Goal: Contribute content: Add original content to the website for others to see

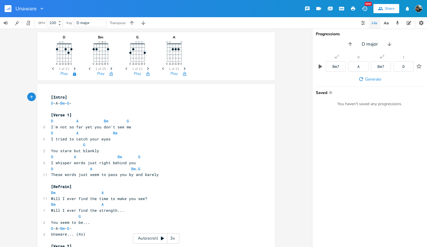
click at [73, 68] on icon "Next" at bounding box center [74, 68] width 3 height 3
click at [110, 69] on icon "button" at bounding box center [111, 68] width 2 height 3
click at [110, 68] on icon "button" at bounding box center [111, 68] width 2 height 3
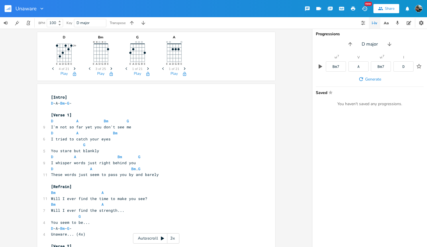
click at [110, 68] on icon "button" at bounding box center [111, 68] width 2 height 3
click at [110, 67] on icon "Next" at bounding box center [111, 68] width 3 height 3
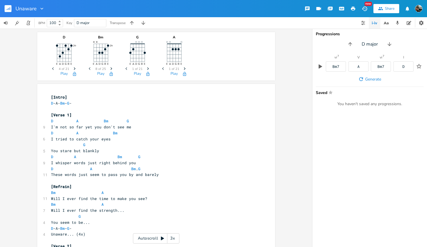
click at [110, 67] on icon "Next" at bounding box center [111, 68] width 3 height 3
click at [65, 52] on icon "2fr E A D G B E" at bounding box center [64, 52] width 29 height 29
click at [73, 67] on icon "Next" at bounding box center [74, 68] width 3 height 3
click at [74, 68] on icon "button" at bounding box center [75, 68] width 2 height 3
click at [53, 66] on span "Previous" at bounding box center [54, 69] width 8 height 10
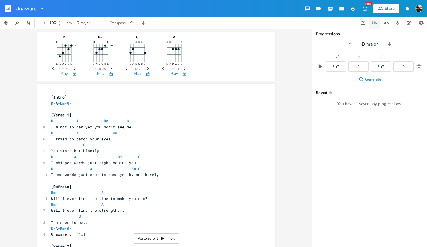
click at [51, 104] on span "D" at bounding box center [52, 102] width 2 height 5
click at [52, 104] on span "D -A- Bm - G -" at bounding box center [61, 102] width 21 height 5
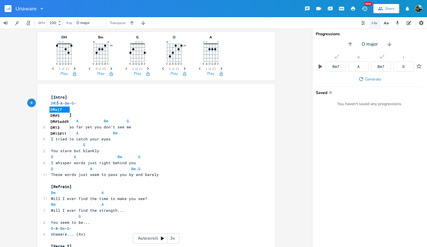
scroll to position [0, 5]
type textarea "M7"
click at [64, 110] on li "DM7#11" at bounding box center [61, 109] width 22 height 6
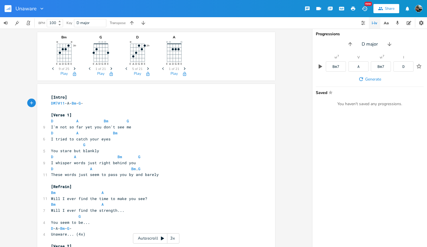
click at [57, 157] on span "D A Bm G" at bounding box center [95, 156] width 89 height 5
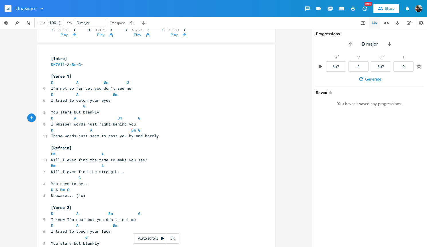
scroll to position [0, 0]
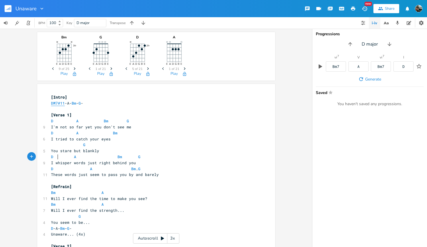
click at [54, 104] on span "DM7#11" at bounding box center [58, 102] width 14 height 5
click at [60, 104] on span "DM7#11" at bounding box center [58, 102] width 14 height 5
click at [78, 112] on pre "[Verse 1]" at bounding box center [153, 115] width 207 height 6
click at [7, 11] on rect "button" at bounding box center [8, 8] width 7 height 7
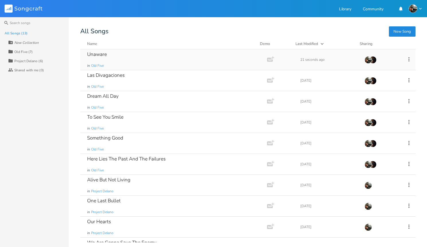
click at [101, 52] on div "Unaware" at bounding box center [97, 54] width 20 height 5
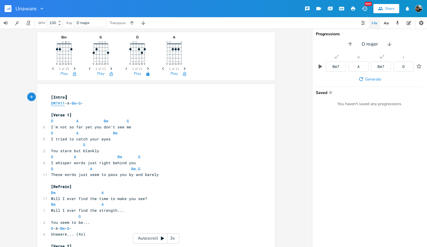
type textarea "​"
click at [56, 103] on span "DM7#11" at bounding box center [58, 102] width 14 height 5
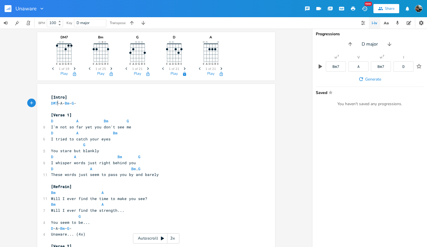
click at [74, 67] on span "Next" at bounding box center [75, 69] width 8 height 10
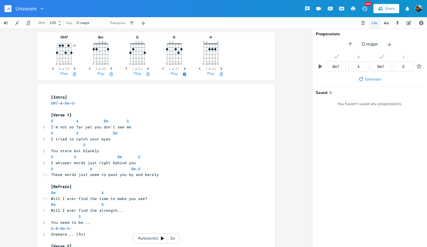
click at [74, 68] on span "Next" at bounding box center [75, 69] width 8 height 10
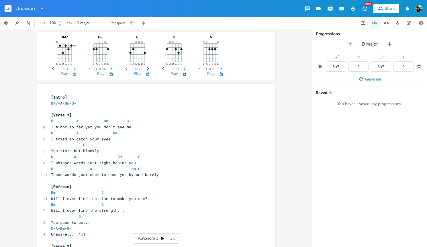
click at [74, 68] on span "Next" at bounding box center [75, 69] width 8 height 10
